Goal: Transaction & Acquisition: Purchase product/service

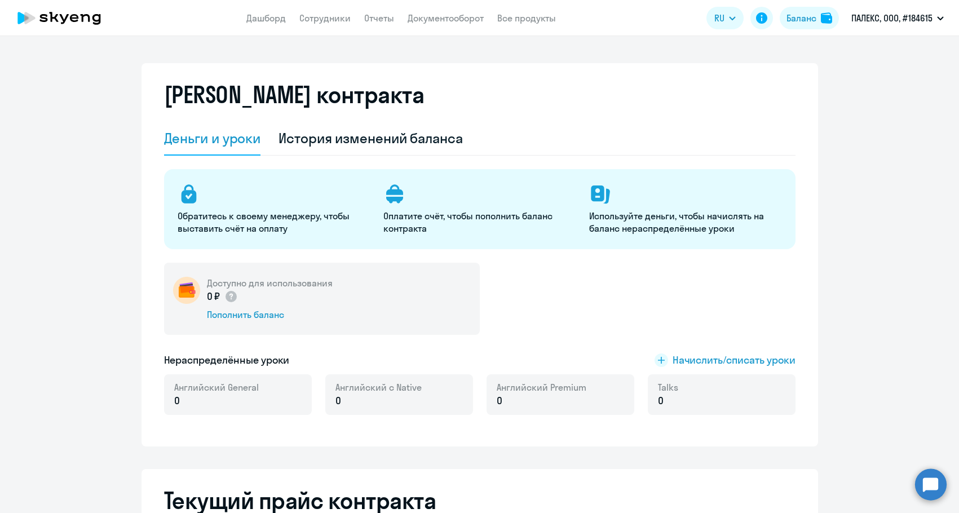
select select "english_adult_not_native_speaker"
click at [244, 312] on div "Пополнить баланс" at bounding box center [270, 314] width 126 height 12
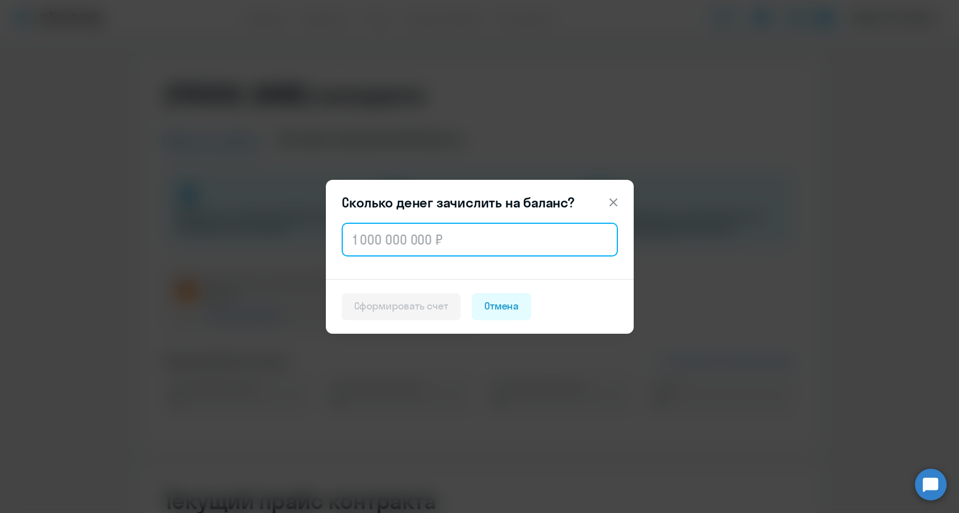
click at [400, 248] on input "text" at bounding box center [480, 240] width 276 height 34
paste input "44 352"
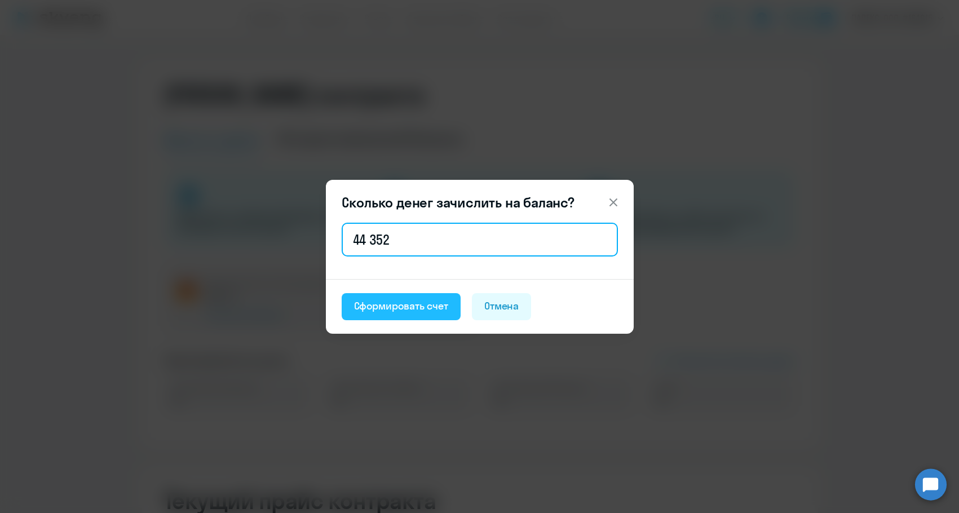
type input "44 352"
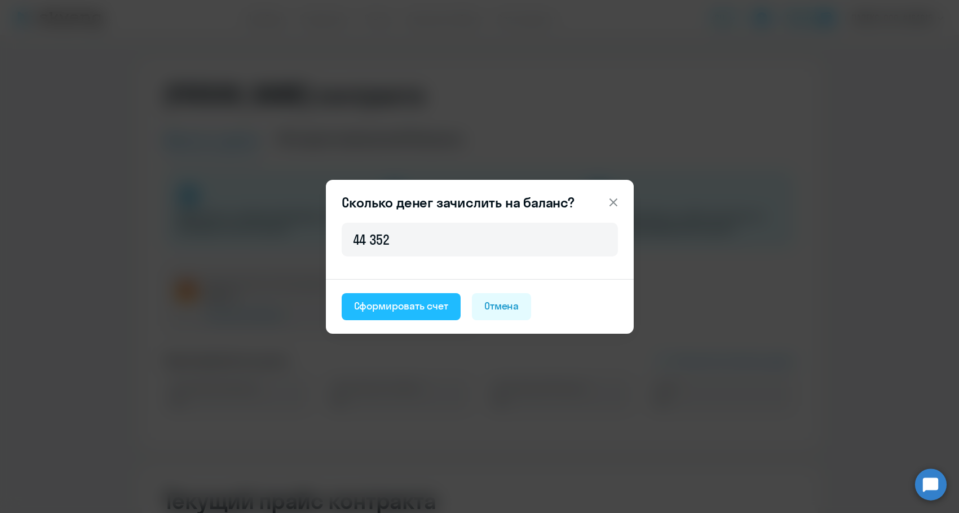
click at [395, 303] on div "Сформировать счет" at bounding box center [401, 306] width 94 height 15
